Goal: Use online tool/utility: Utilize a website feature to perform a specific function

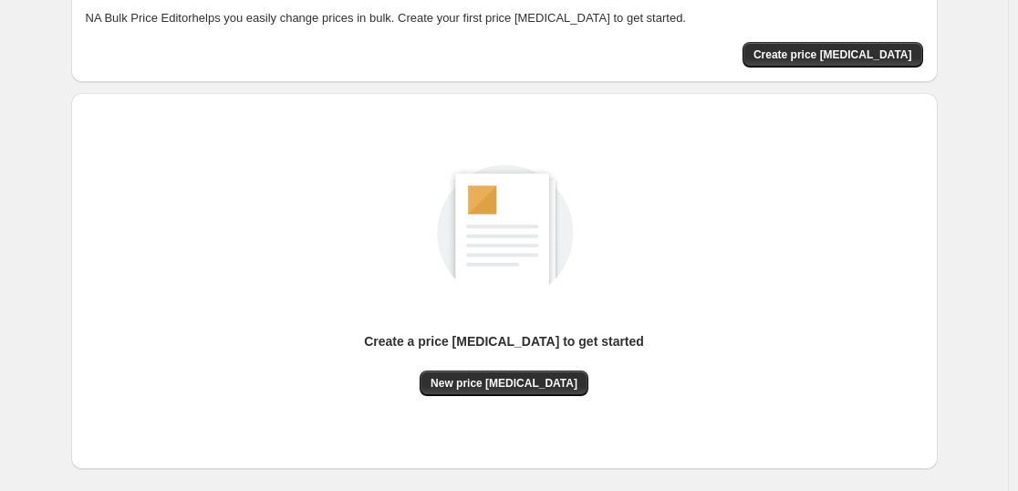
scroll to position [193, 0]
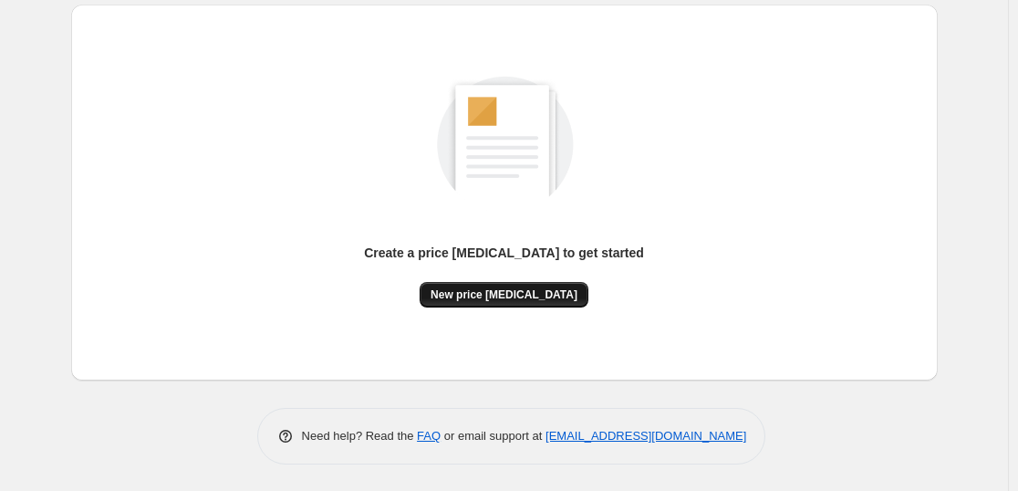
click at [481, 284] on button "New price [MEDICAL_DATA]" at bounding box center [504, 295] width 169 height 26
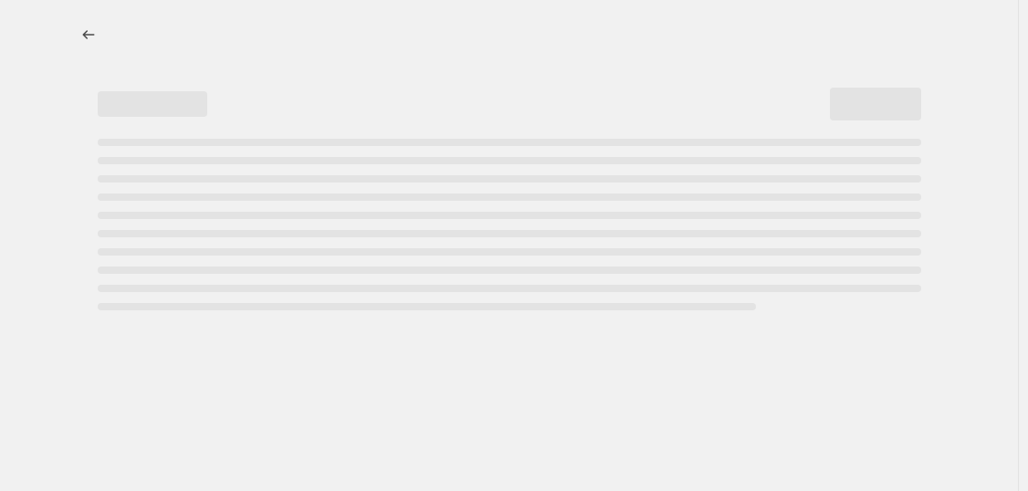
select select "percentage"
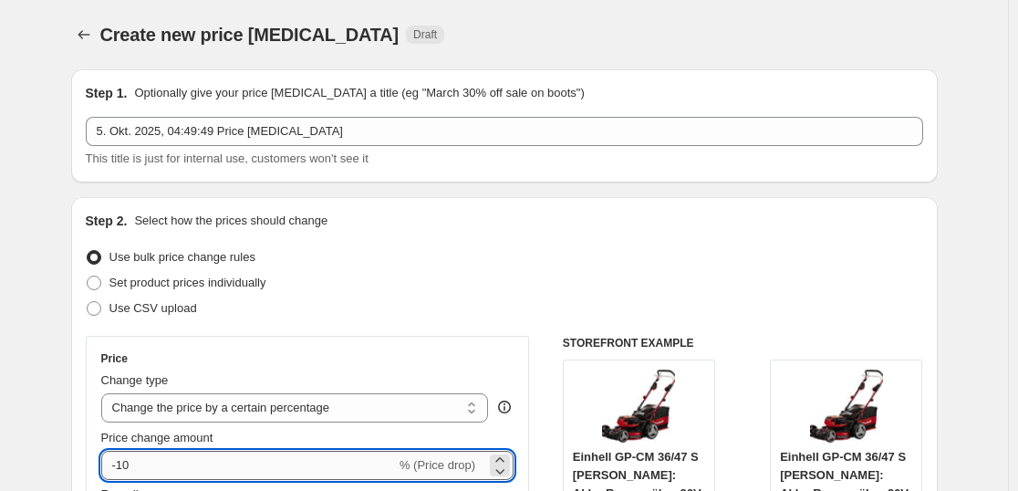
click at [260, 465] on input "-10" at bounding box center [248, 465] width 295 height 29
type input "-1"
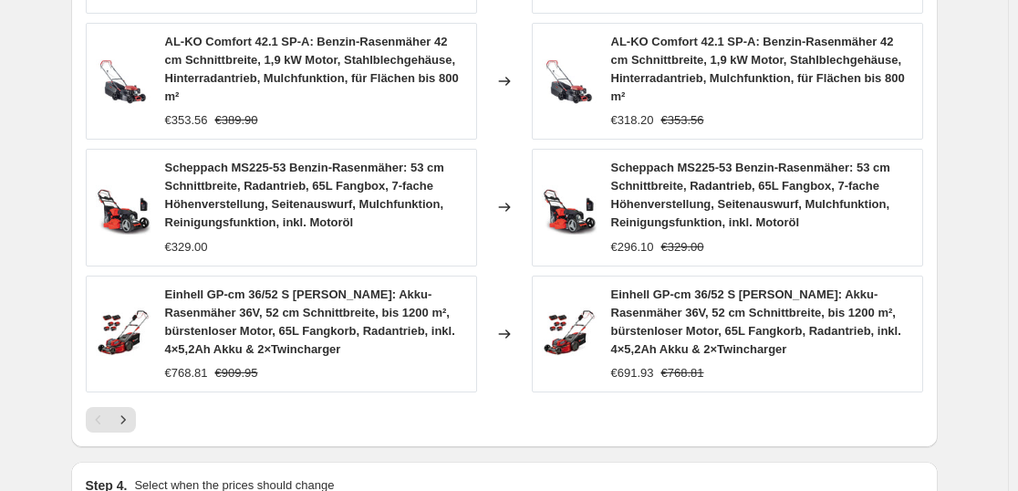
scroll to position [1528, 0]
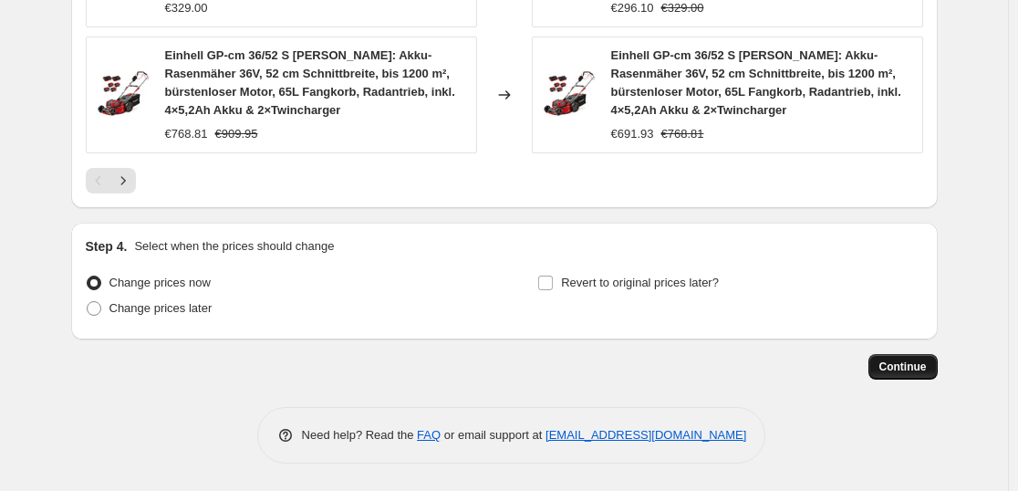
type input "-37"
click at [900, 362] on span "Continue" at bounding box center [903, 367] width 47 height 15
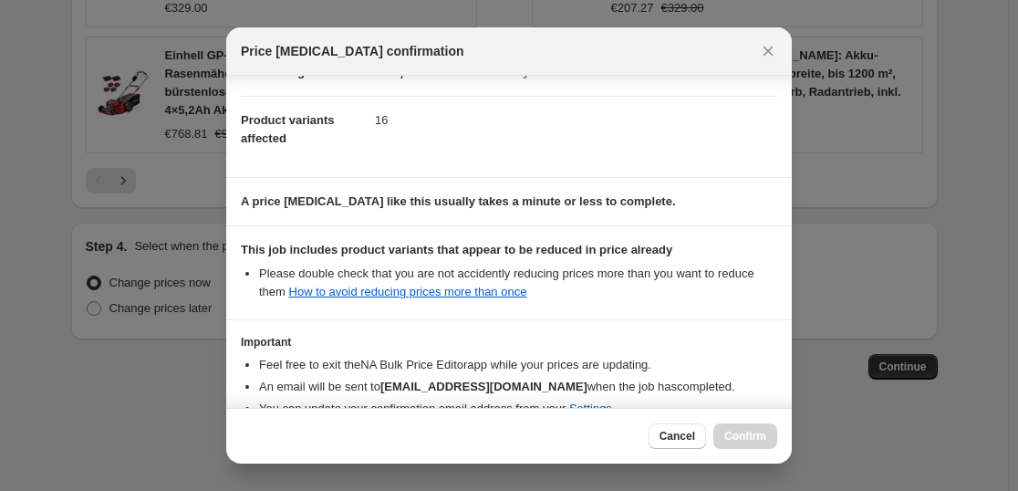
scroll to position [277, 0]
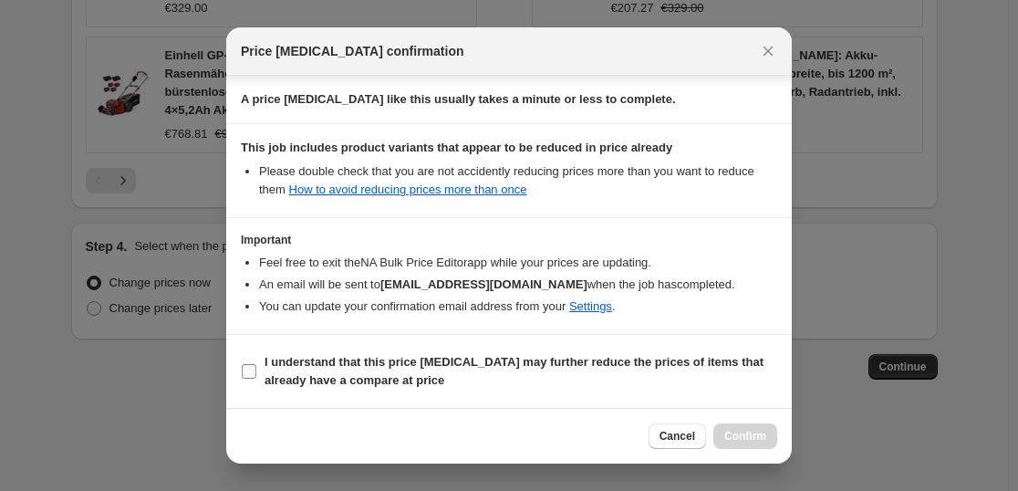
click at [372, 369] on b "I understand that this price [MEDICAL_DATA] may further reduce the prices of it…" at bounding box center [514, 371] width 499 height 32
click at [256, 369] on input "I understand that this price [MEDICAL_DATA] may further reduce the prices of it…" at bounding box center [249, 371] width 15 height 15
checkbox input "true"
click at [749, 426] on button "Confirm" at bounding box center [746, 436] width 64 height 26
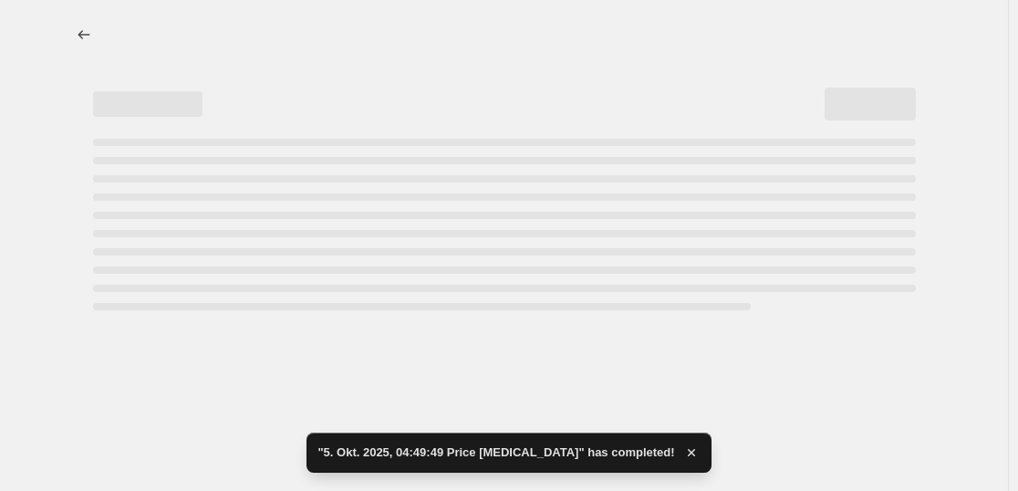
select select "percentage"
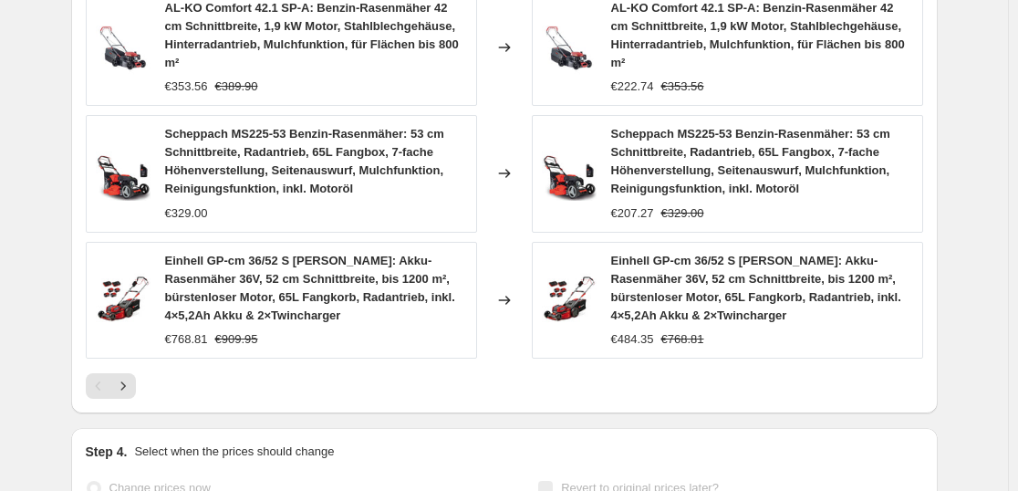
scroll to position [0, 0]
